Goal: Communication & Community: Participate in discussion

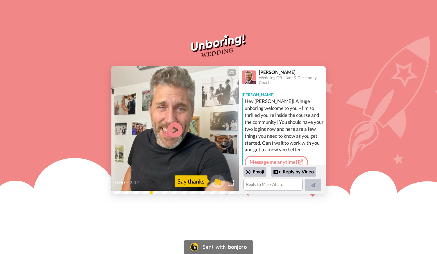
click at [174, 130] on icon "Play/Pause" at bounding box center [174, 130] width 15 height 28
click at [174, 130] on icon at bounding box center [174, 129] width 15 height 15
click at [174, 130] on icon "Play/Pause" at bounding box center [174, 130] width 15 height 28
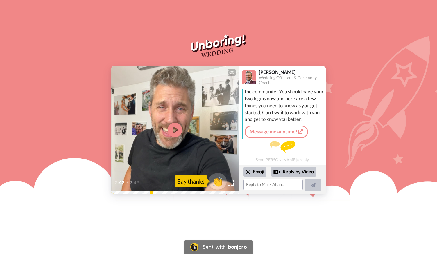
click at [222, 182] on span "👏" at bounding box center [217, 182] width 18 height 12
click at [261, 186] on textarea "👏" at bounding box center [272, 185] width 59 height 12
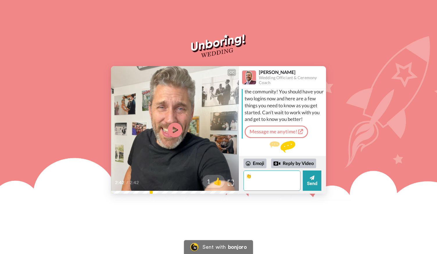
type textarea "👏"
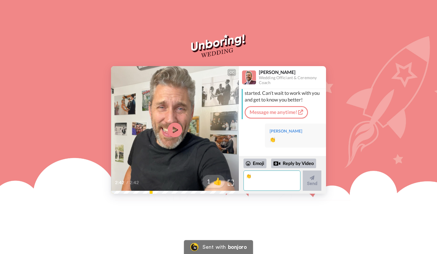
click at [245, 177] on textarea "👏" at bounding box center [271, 181] width 57 height 20
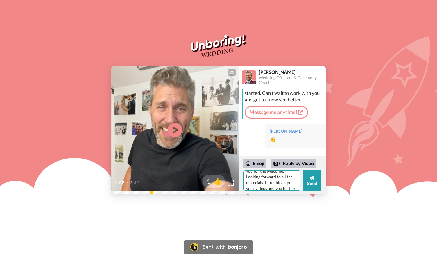
scroll to position [17, 0]
type textarea "[PERSON_NAME] - Thank you for the welcome. Looking forward to all the materials…"
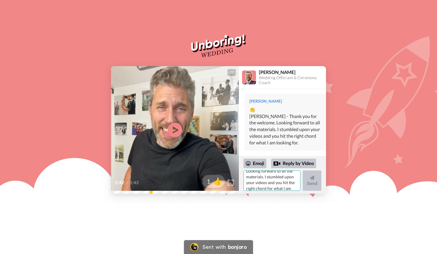
scroll to position [0, 0]
